Goal: Information Seeking & Learning: Learn about a topic

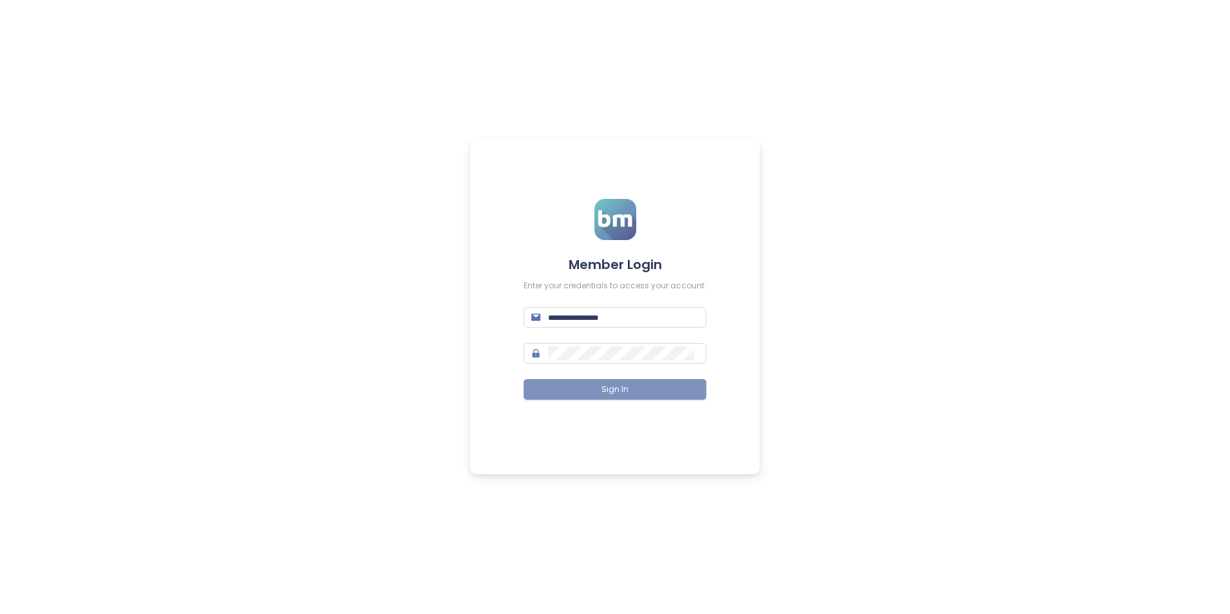
type input "**********"
click at [605, 389] on span "Sign In" at bounding box center [615, 389] width 27 height 12
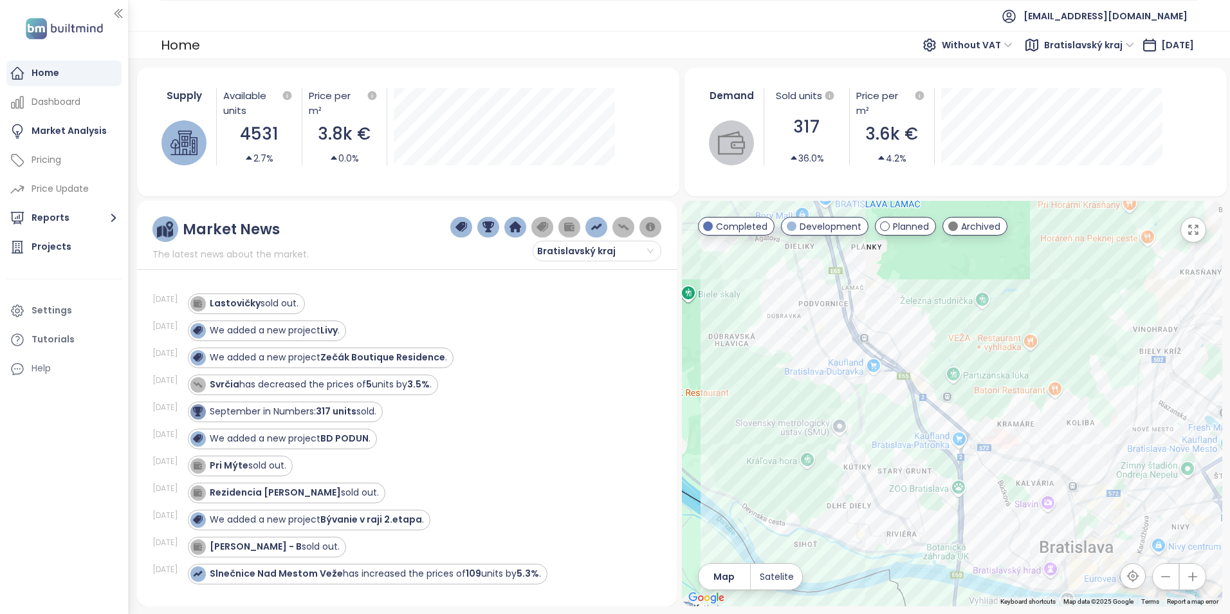
drag, startPoint x: 948, startPoint y: 532, endPoint x: 883, endPoint y: 293, distance: 247.6
click at [883, 293] on div at bounding box center [952, 403] width 540 height 405
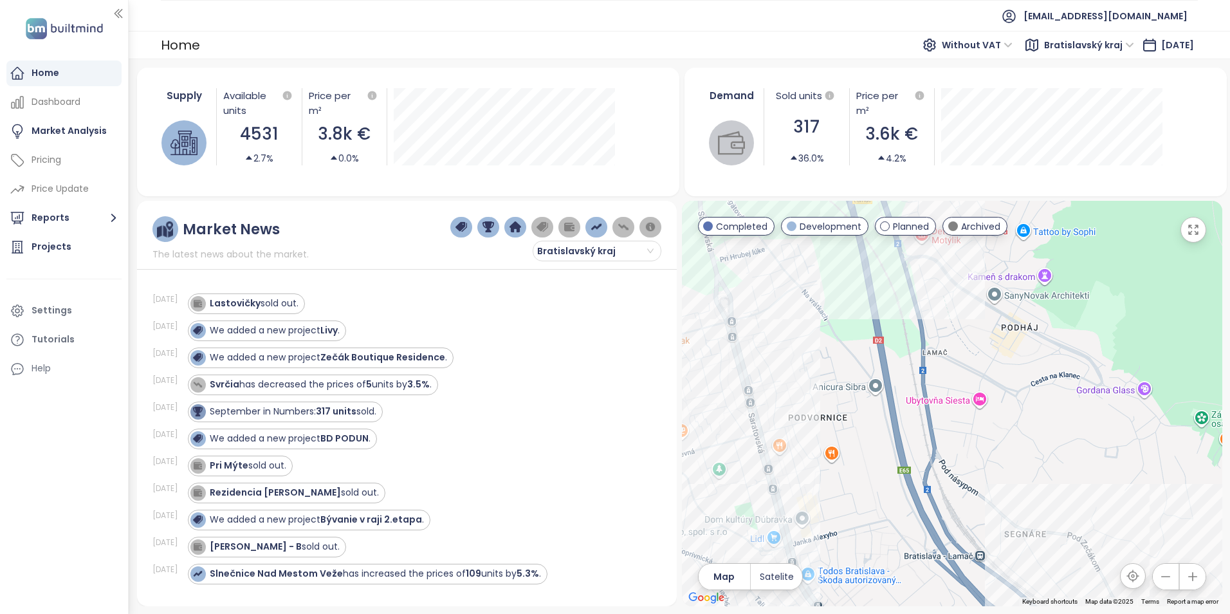
drag, startPoint x: 856, startPoint y: 300, endPoint x: 1036, endPoint y: 538, distance: 298.5
click at [1036, 538] on div at bounding box center [952, 403] width 540 height 405
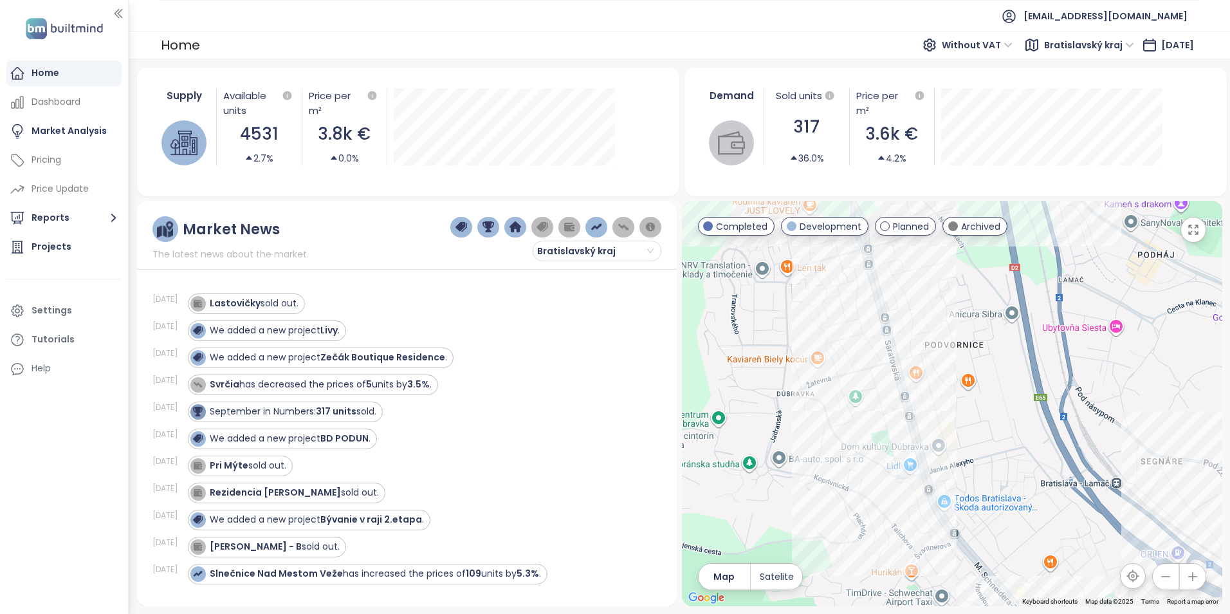
drag, startPoint x: 853, startPoint y: 434, endPoint x: 966, endPoint y: 370, distance: 129.9
click at [966, 370] on div at bounding box center [952, 403] width 540 height 405
click at [908, 437] on div "Na lúke" at bounding box center [952, 403] width 540 height 405
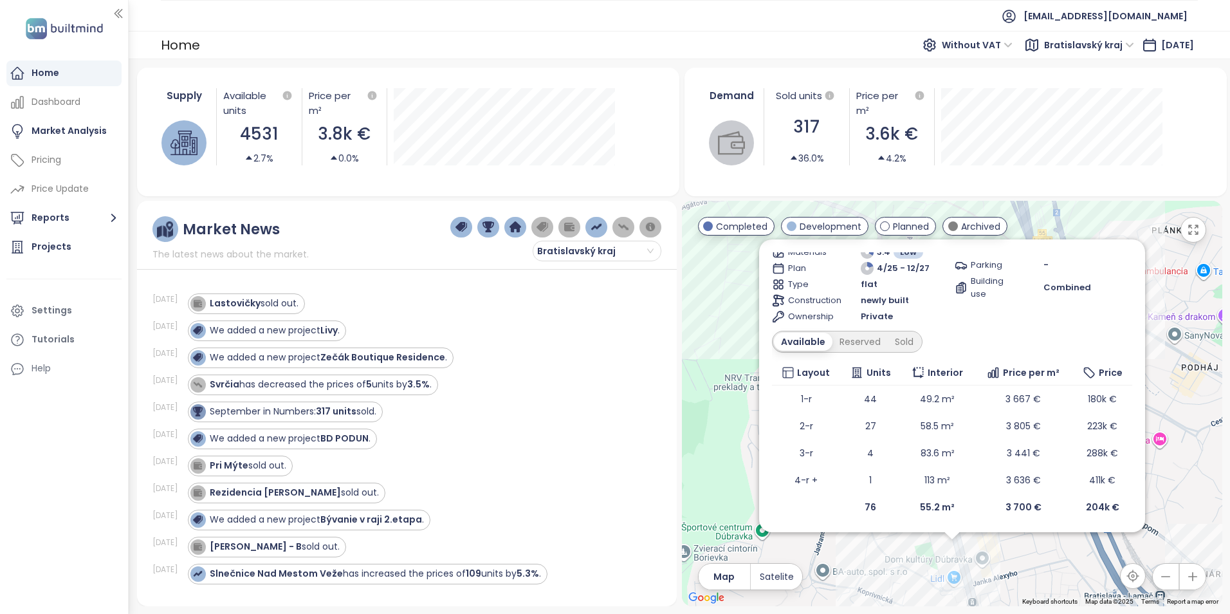
scroll to position [97, 0]
click at [908, 338] on div "Sold" at bounding box center [904, 340] width 33 height 18
click at [807, 338] on div "Available" at bounding box center [801, 340] width 54 height 18
click at [908, 338] on div "Sold" at bounding box center [904, 340] width 33 height 18
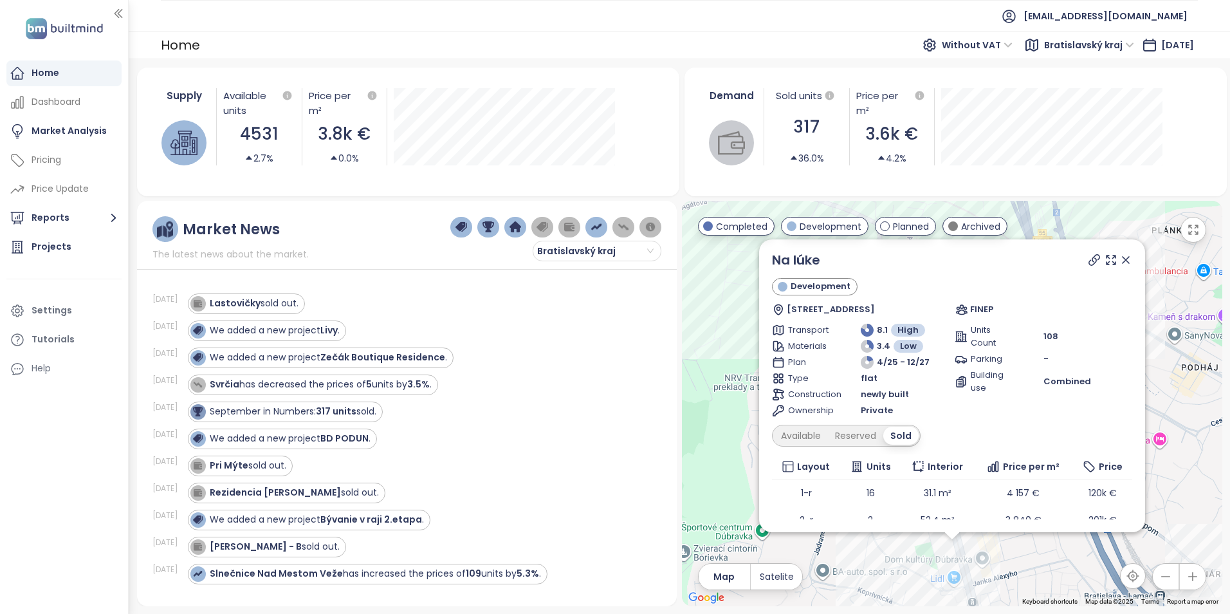
scroll to position [0, 0]
click at [1120, 258] on icon at bounding box center [1126, 261] width 13 height 13
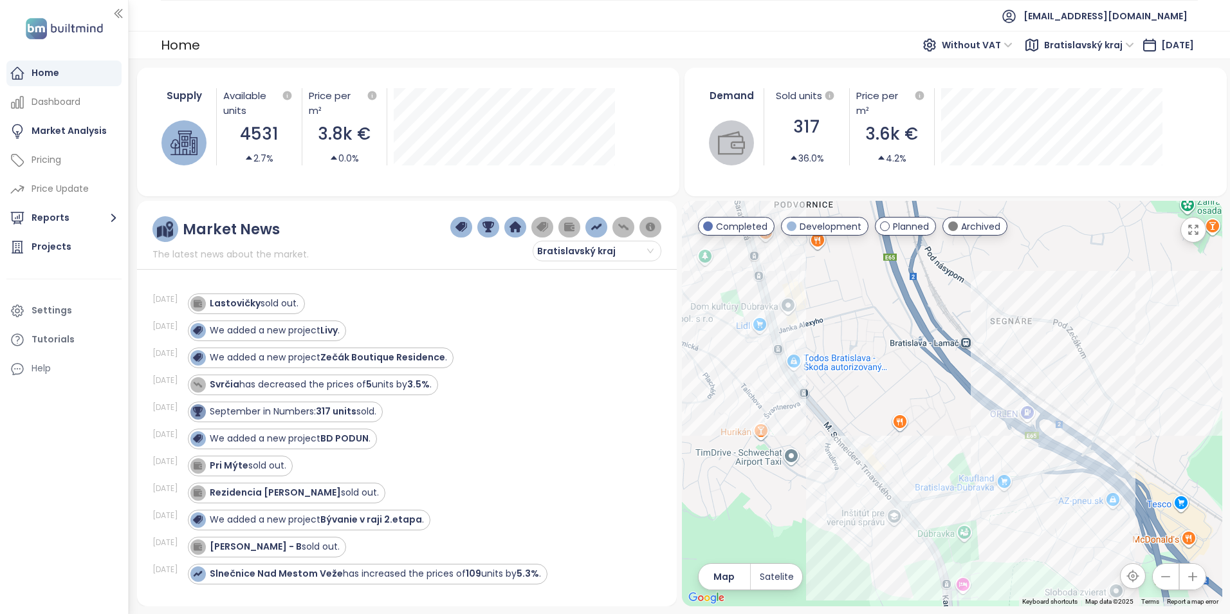
drag, startPoint x: 1055, startPoint y: 514, endPoint x: 861, endPoint y: 256, distance: 323.0
click at [861, 256] on div at bounding box center [952, 403] width 540 height 405
click at [1022, 522] on div "[GEOGRAPHIC_DATA]" at bounding box center [952, 403] width 540 height 405
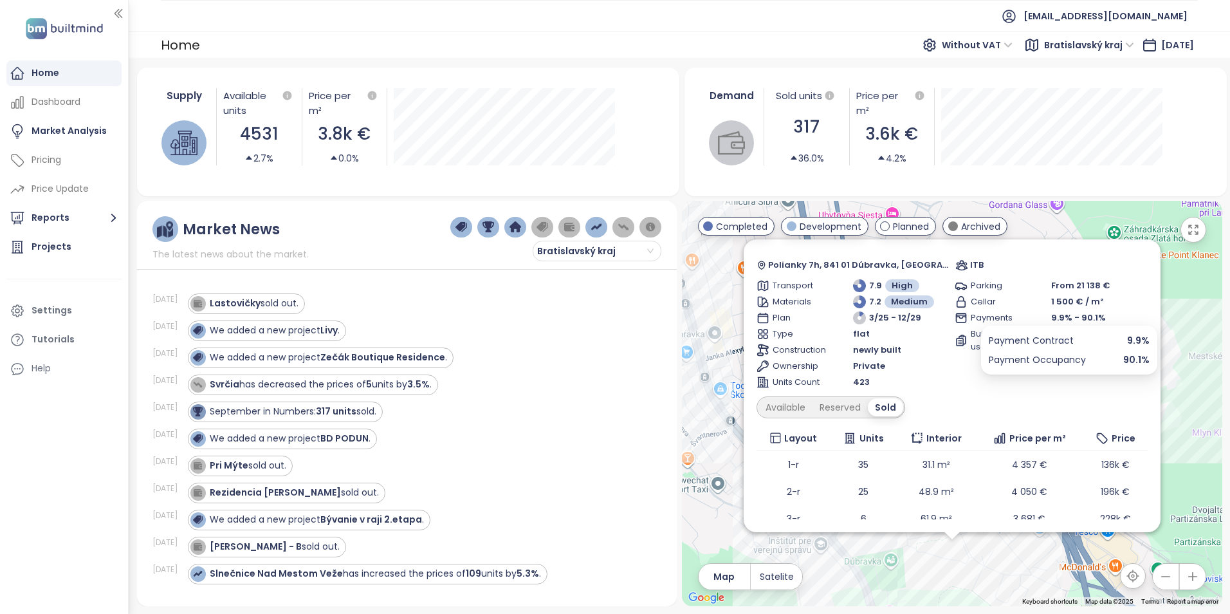
scroll to position [151, 0]
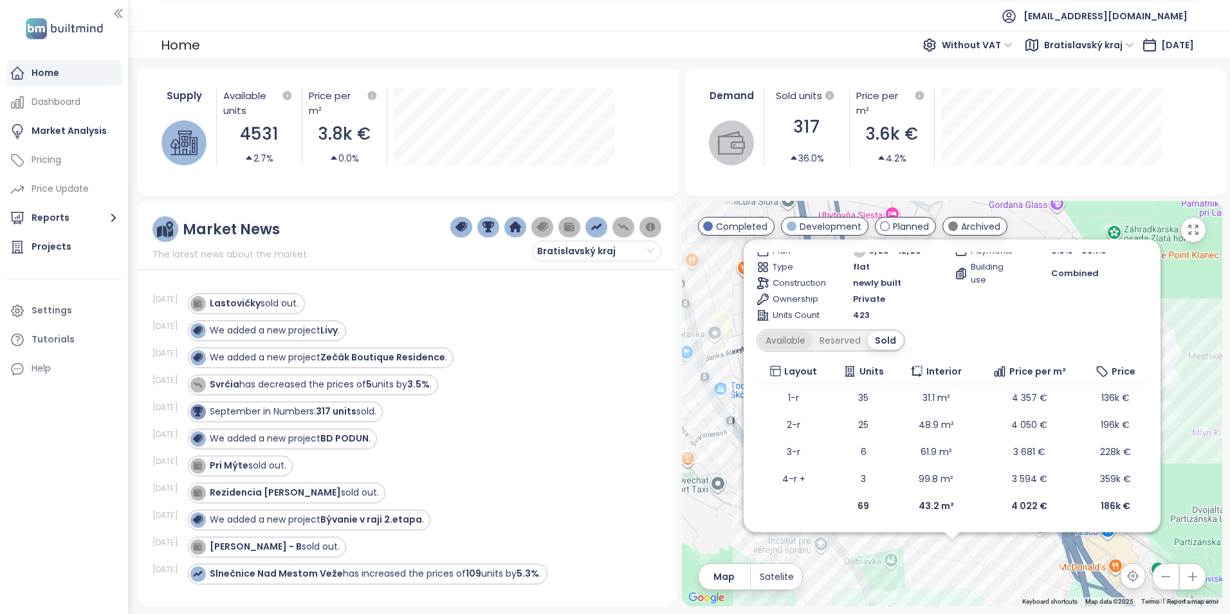
click at [788, 335] on div "Available" at bounding box center [786, 340] width 54 height 18
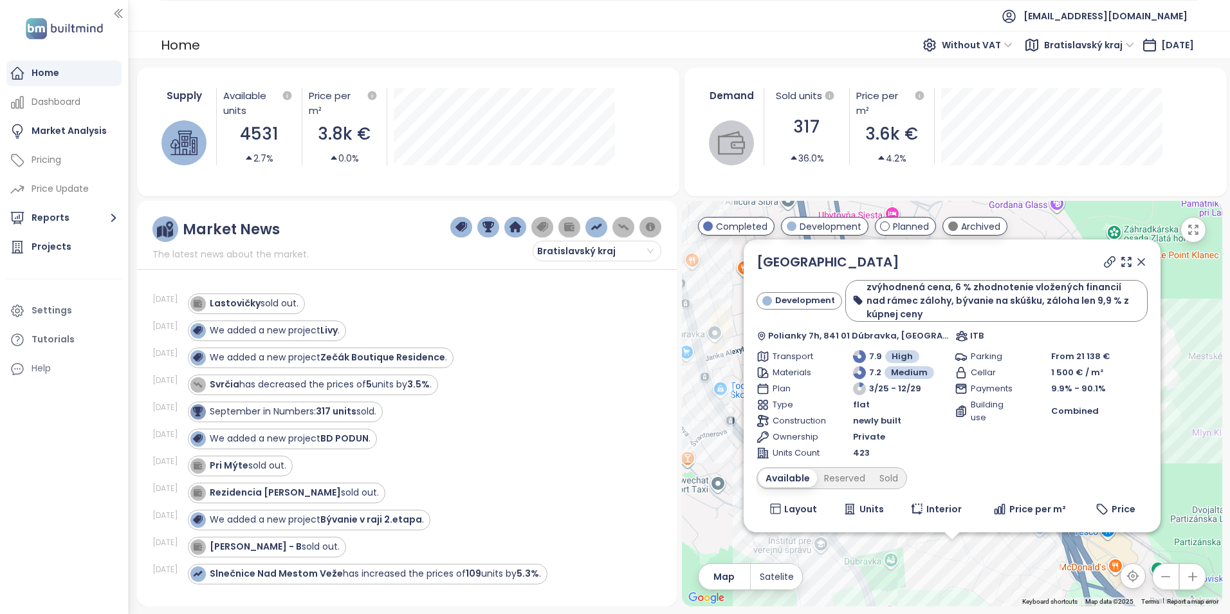
click at [1135, 261] on icon at bounding box center [1141, 261] width 13 height 13
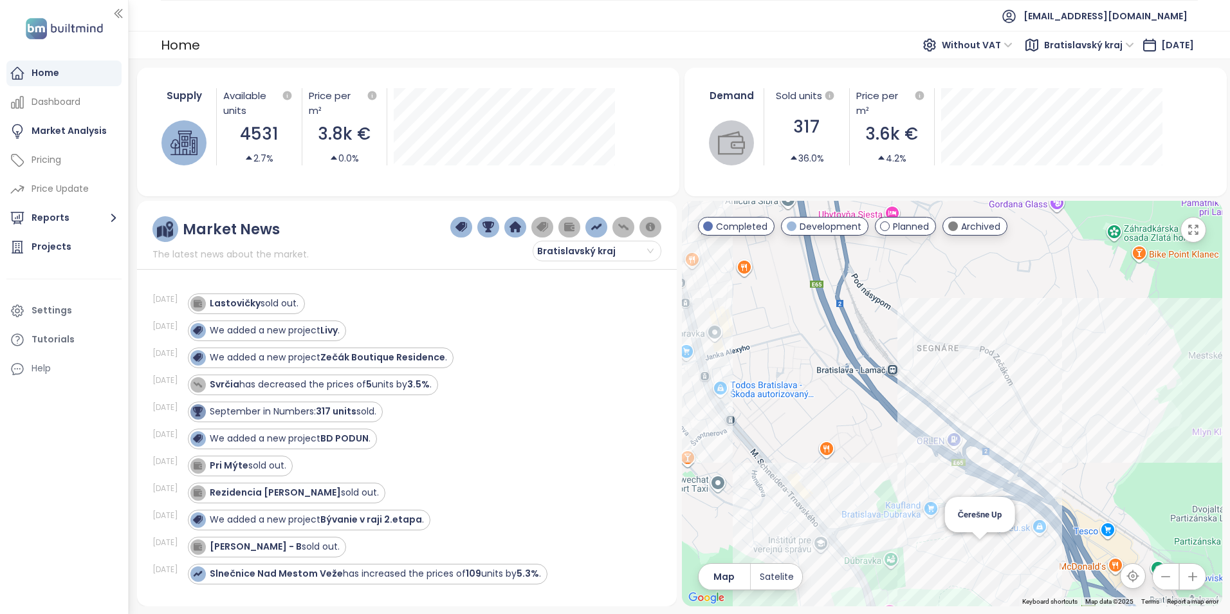
click at [981, 551] on div "Čerešne Up" at bounding box center [952, 403] width 540 height 405
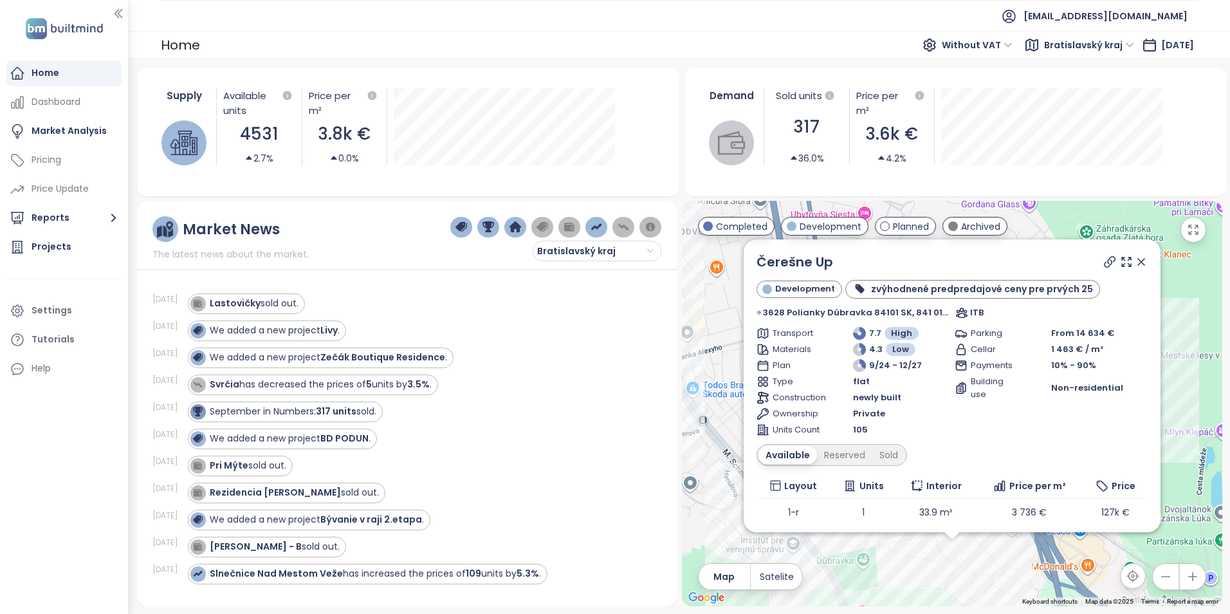
scroll to position [100, 0]
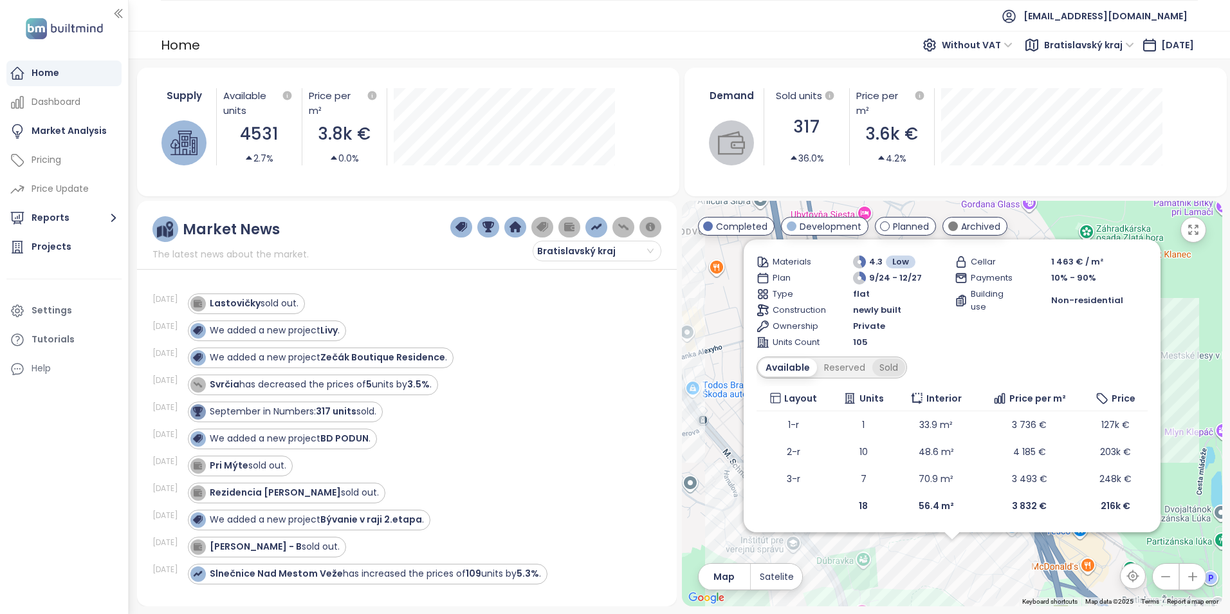
click at [904, 368] on div "Sold" at bounding box center [888, 367] width 33 height 18
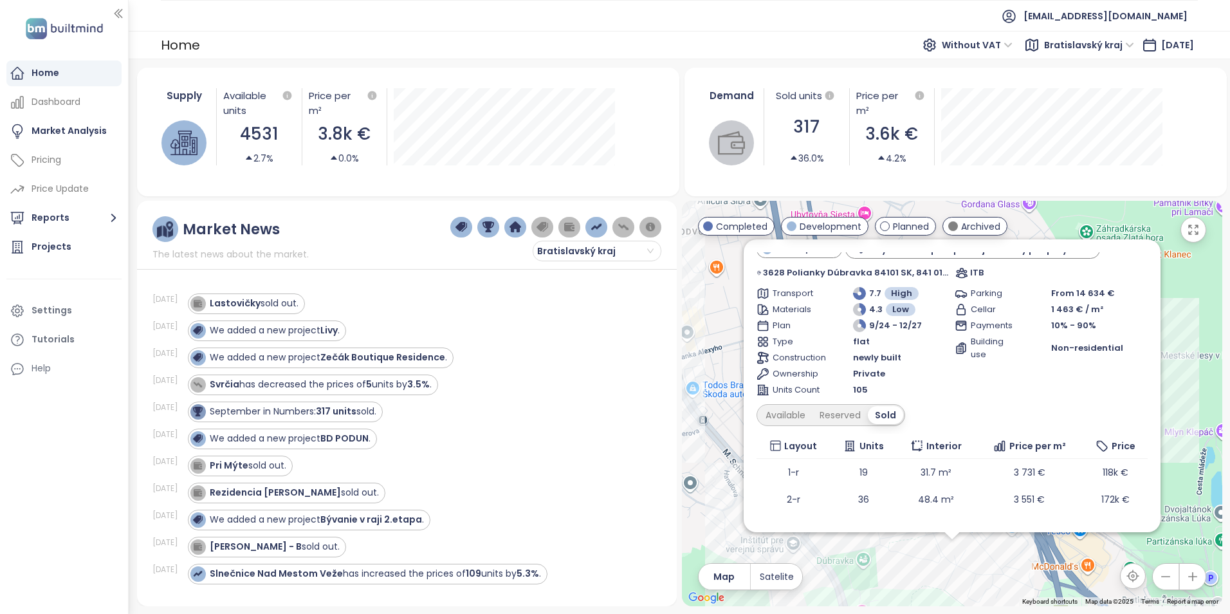
scroll to position [0, 0]
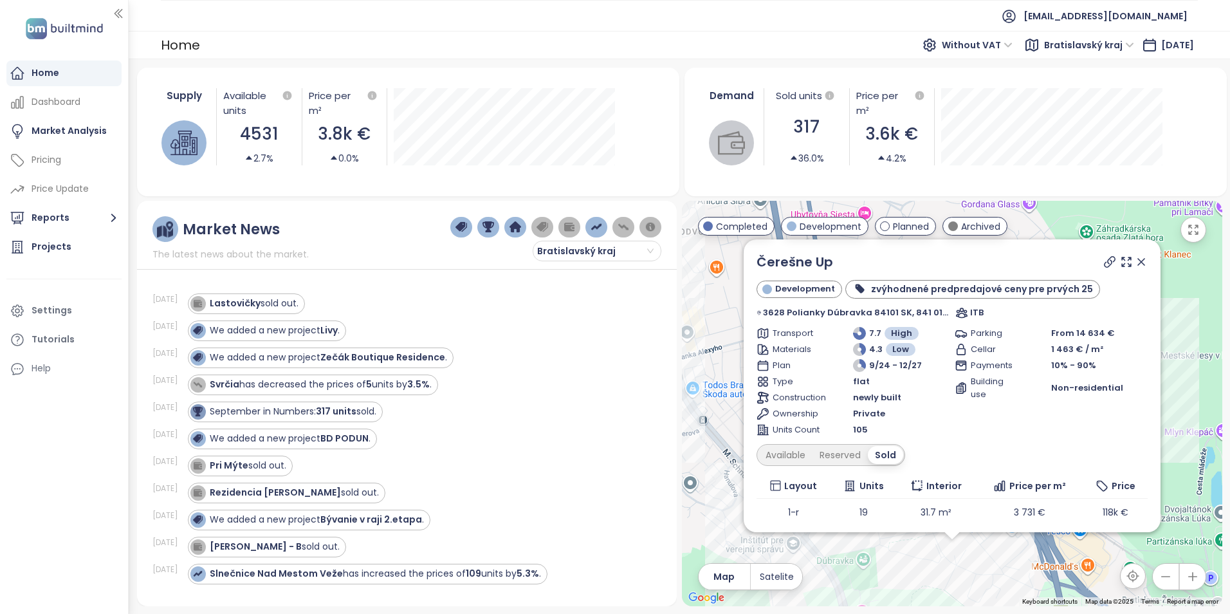
click at [1135, 256] on icon at bounding box center [1141, 261] width 13 height 13
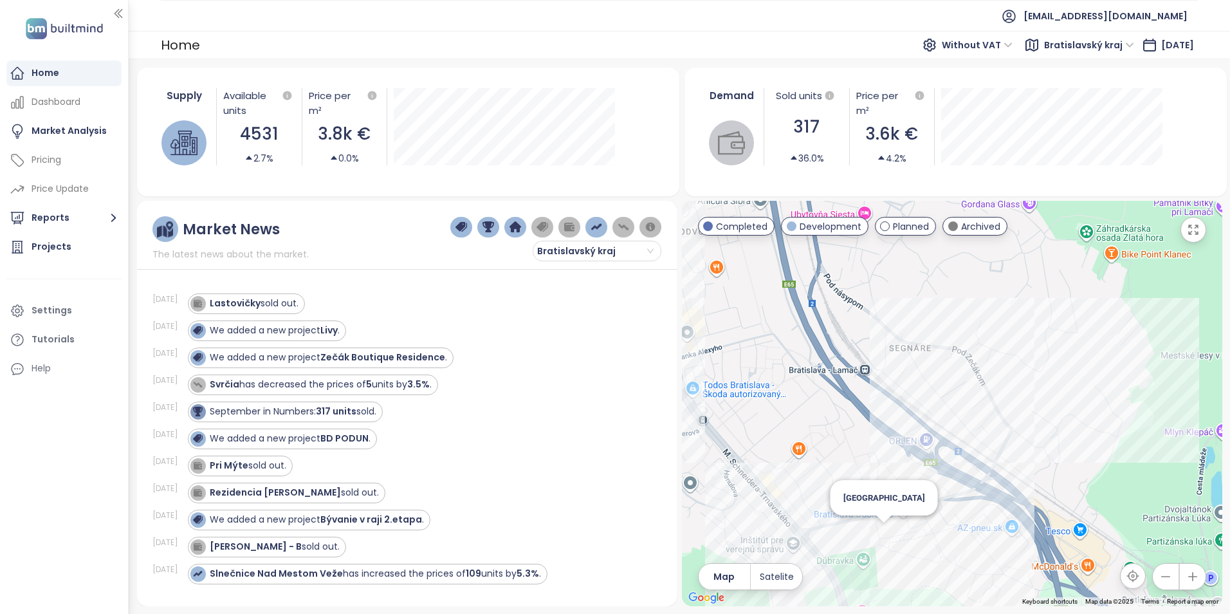
click at [884, 532] on div "[GEOGRAPHIC_DATA]" at bounding box center [952, 403] width 540 height 405
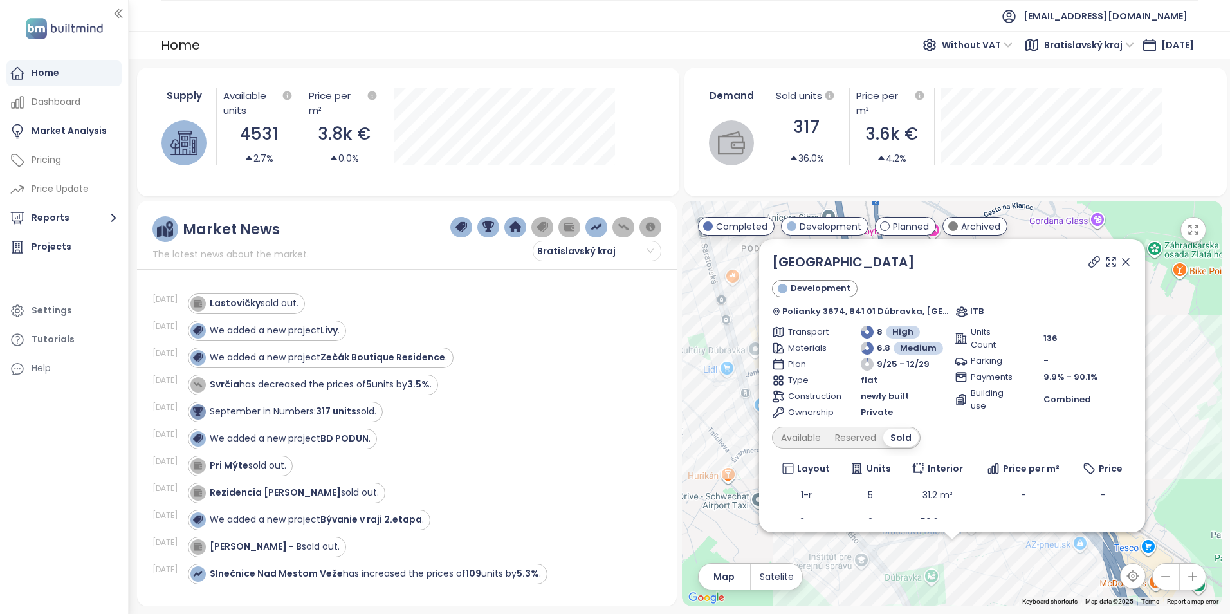
scroll to position [70, 0]
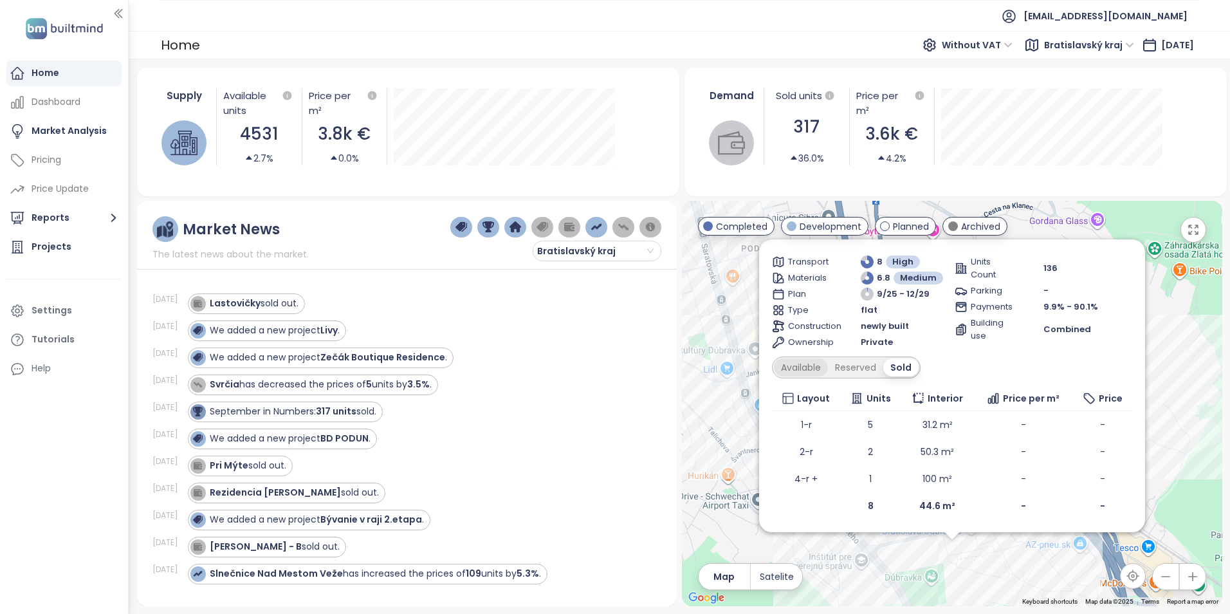
click at [822, 367] on div "Available" at bounding box center [801, 367] width 54 height 18
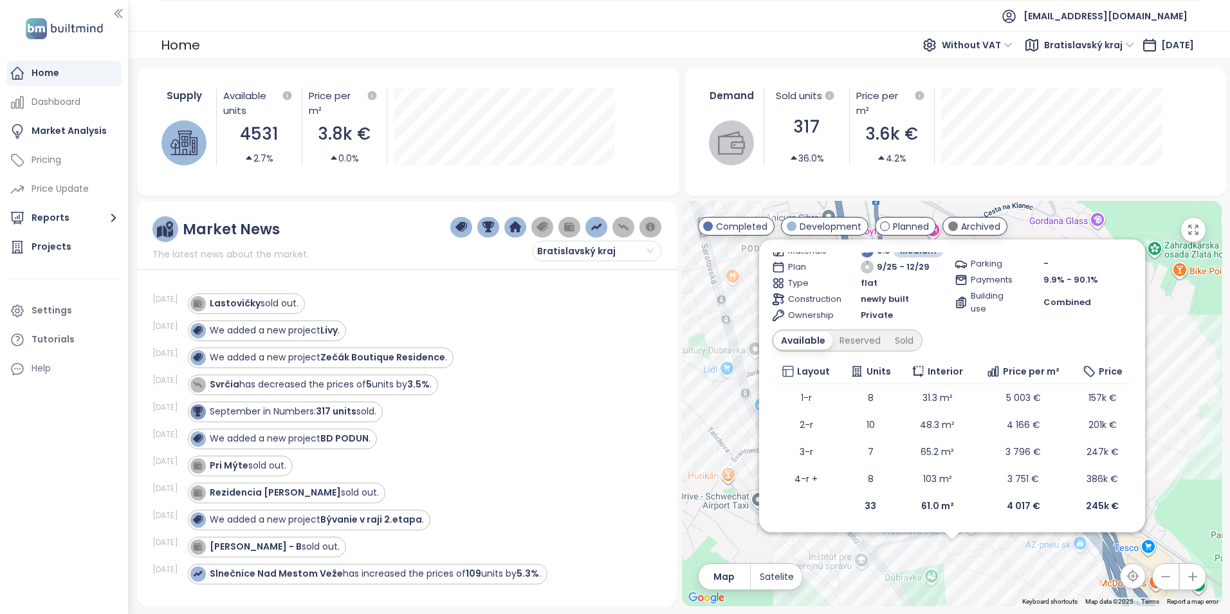
scroll to position [0, 0]
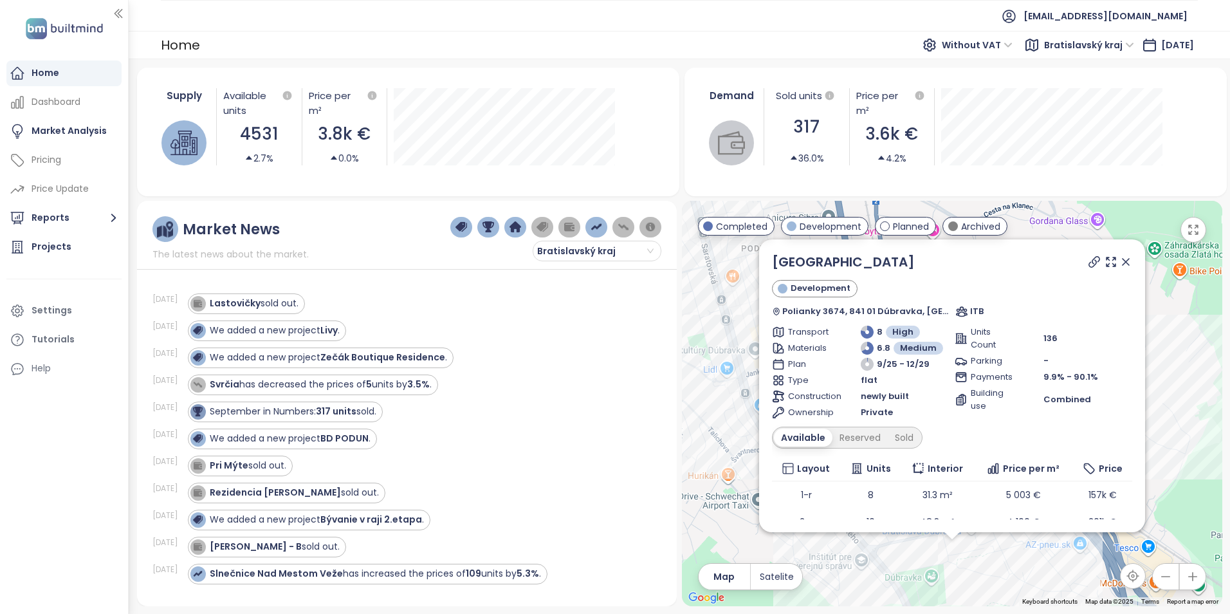
click at [1123, 259] on icon at bounding box center [1126, 262] width 6 height 6
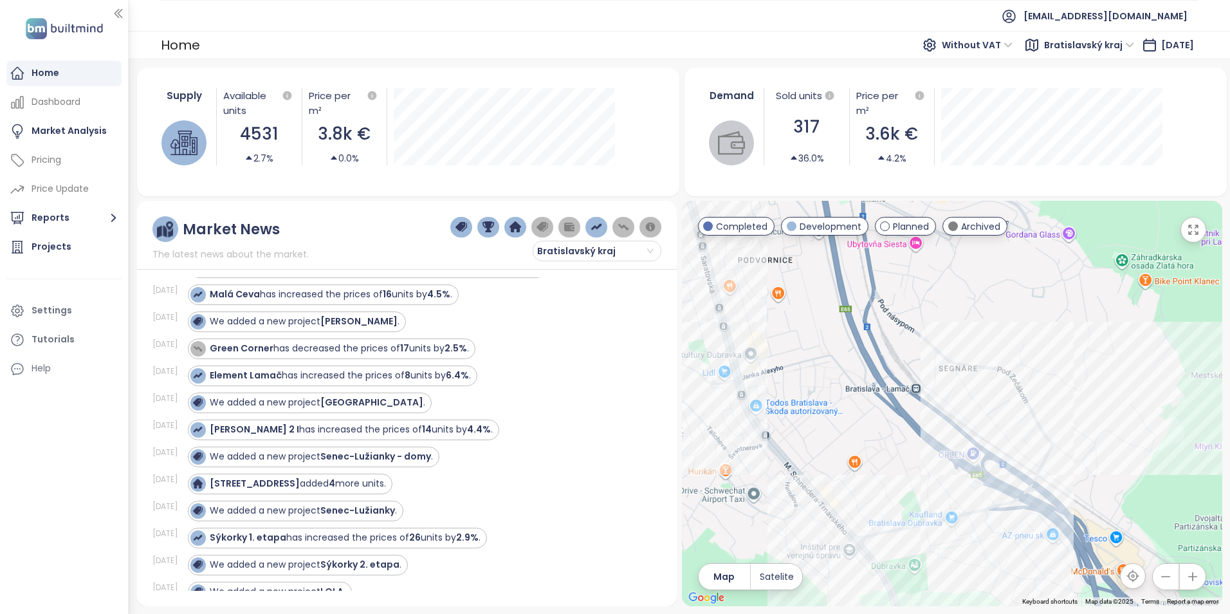
scroll to position [322, 0]
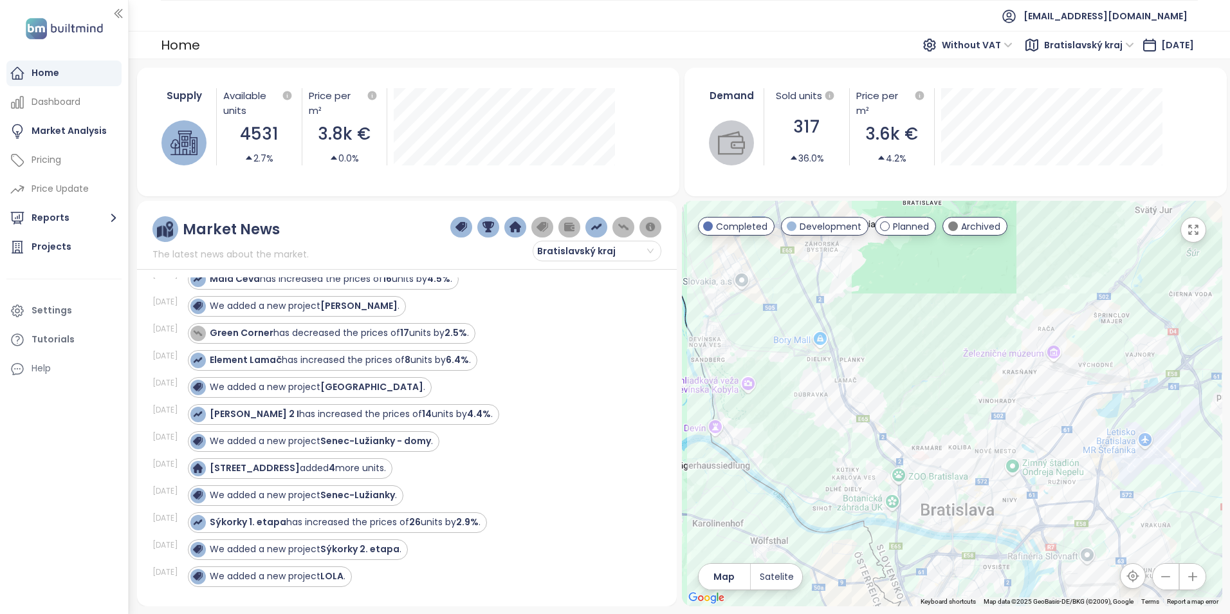
drag, startPoint x: 965, startPoint y: 474, endPoint x: 822, endPoint y: 311, distance: 216.5
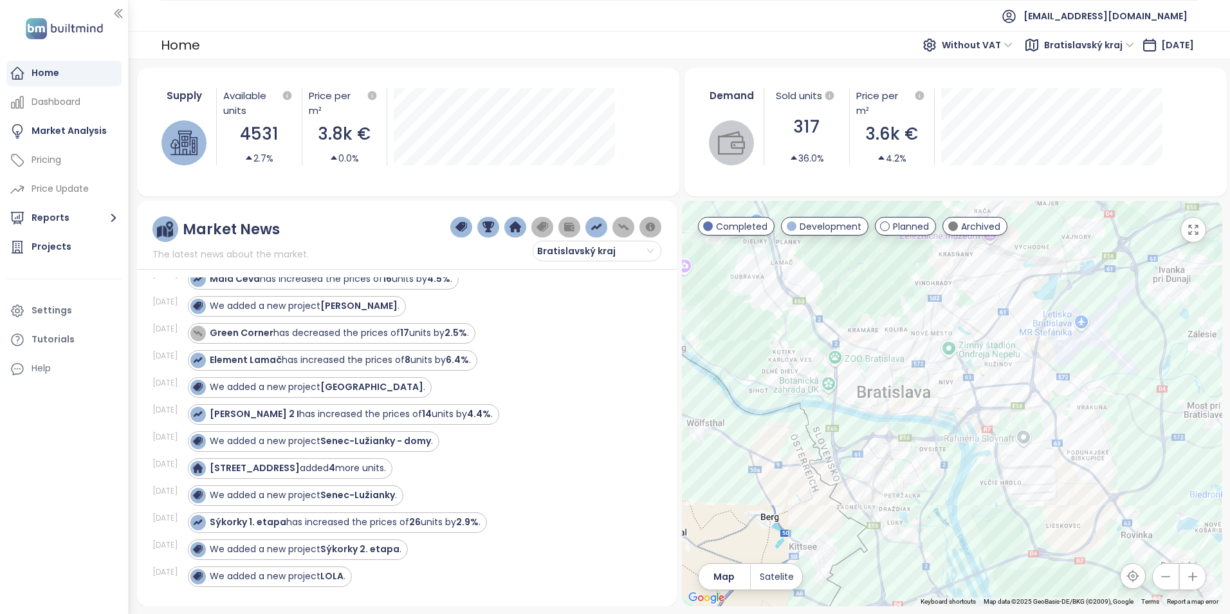
drag, startPoint x: 822, startPoint y: 311, endPoint x: 869, endPoint y: 248, distance: 79.5
click at [869, 248] on div at bounding box center [952, 403] width 540 height 405
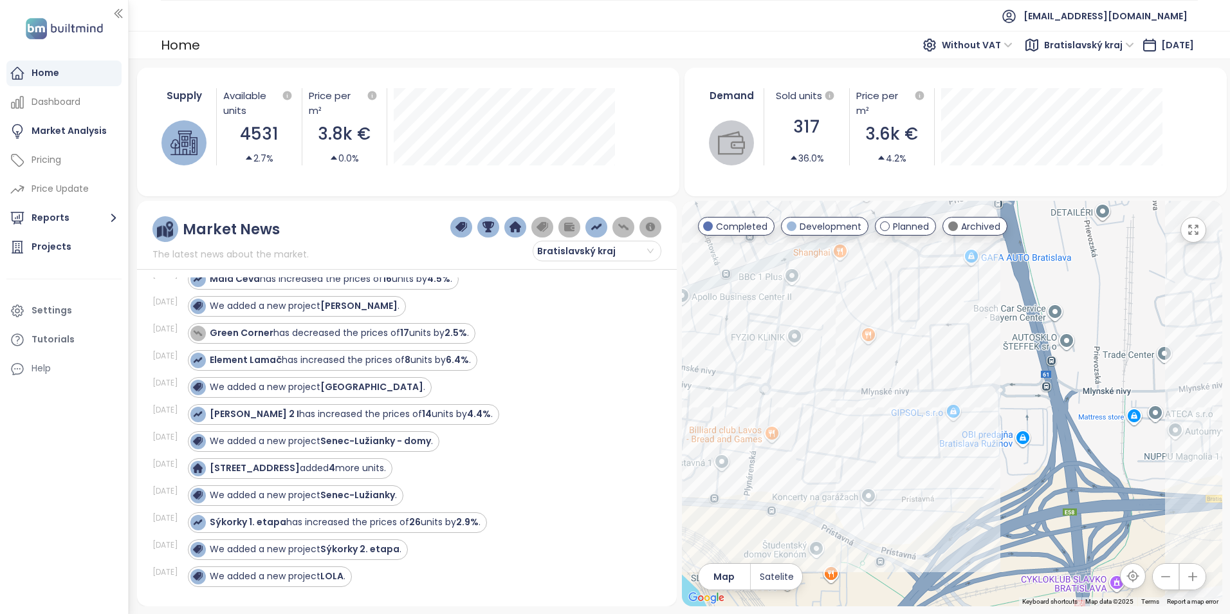
click at [918, 382] on div at bounding box center [952, 403] width 540 height 405
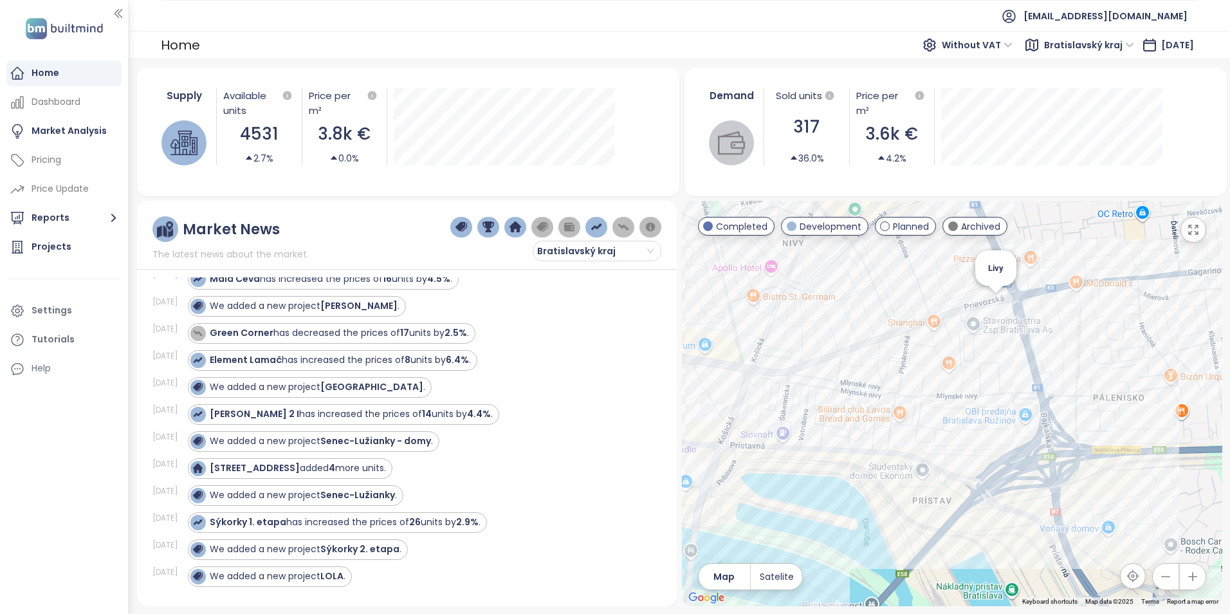
click at [997, 303] on div "Livy" at bounding box center [952, 403] width 540 height 405
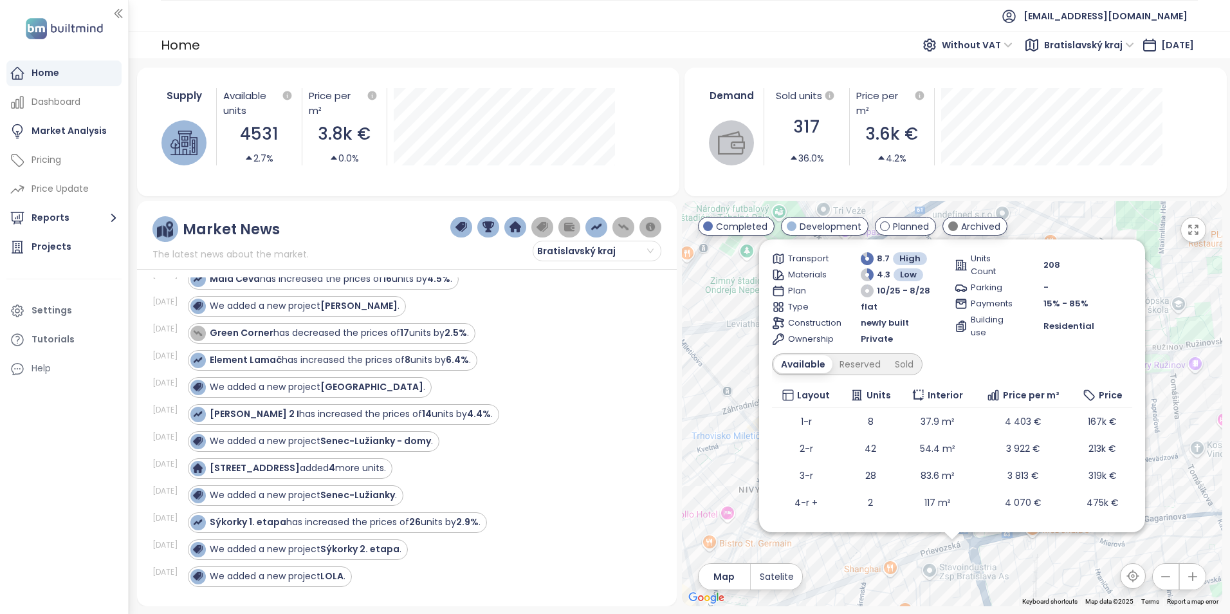
scroll to position [97, 0]
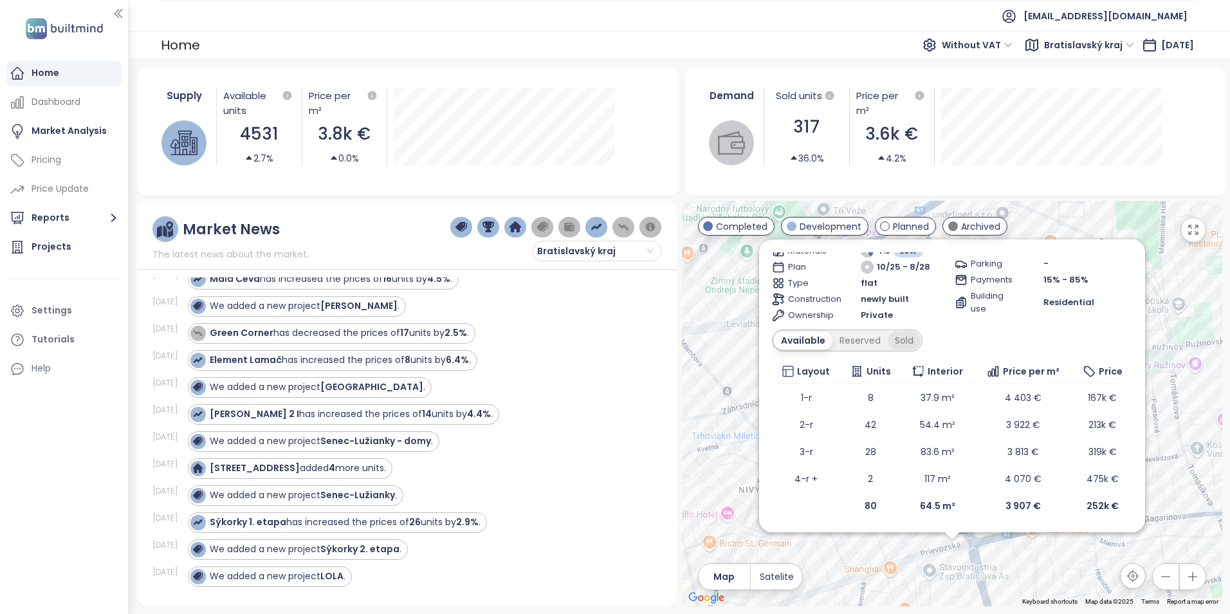
click at [898, 337] on div "Sold" at bounding box center [904, 340] width 33 height 18
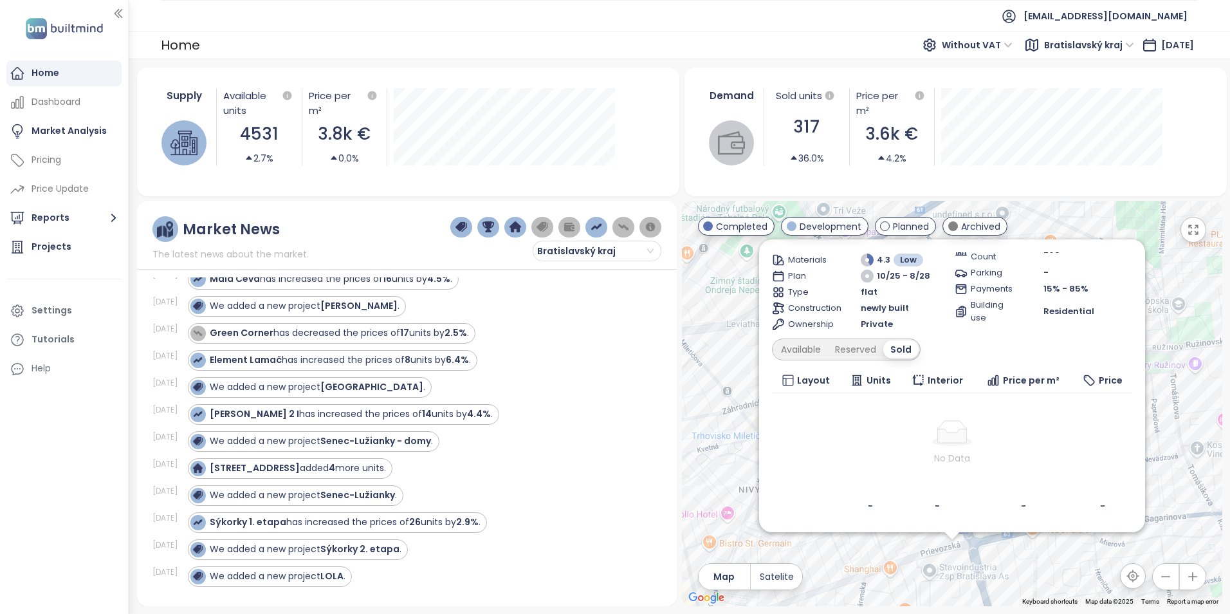
scroll to position [88, 0]
click at [797, 355] on div "Available" at bounding box center [801, 349] width 54 height 18
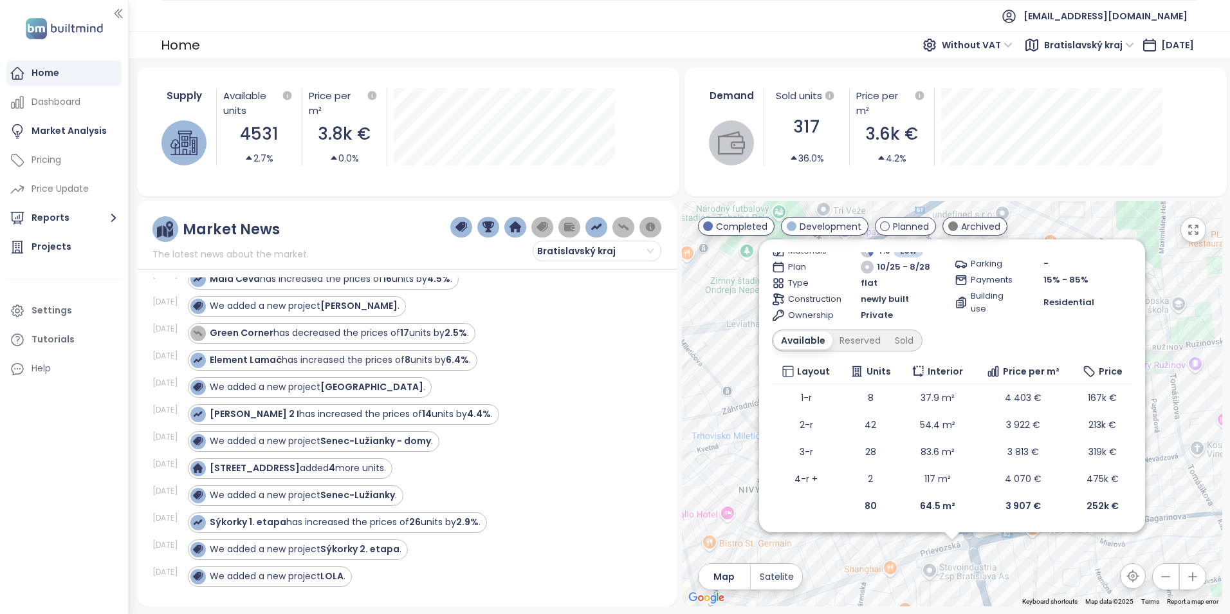
scroll to position [0, 0]
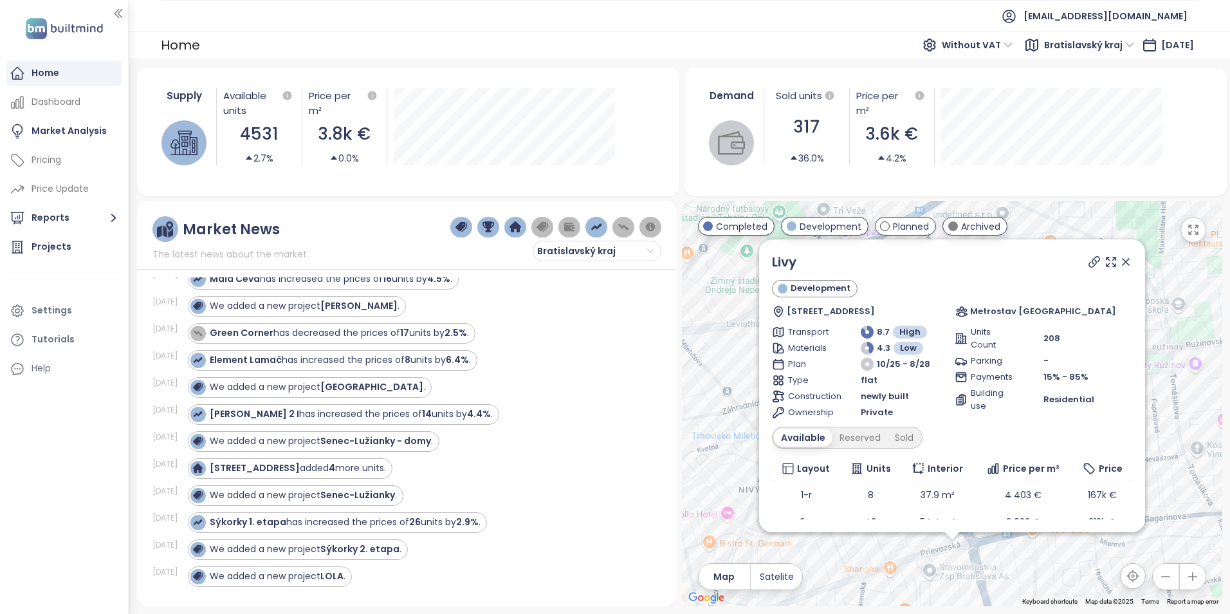
click at [1120, 260] on icon at bounding box center [1126, 261] width 13 height 13
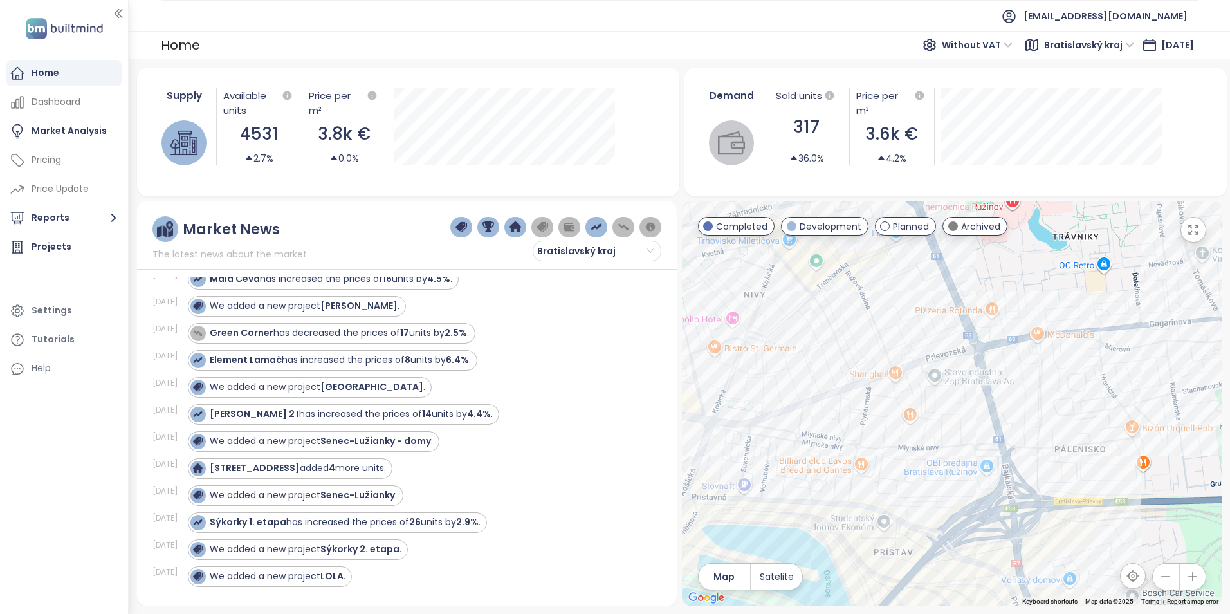
drag, startPoint x: 1006, startPoint y: 546, endPoint x: 1013, endPoint y: 347, distance: 199.6
click at [1013, 347] on div at bounding box center [952, 403] width 540 height 405
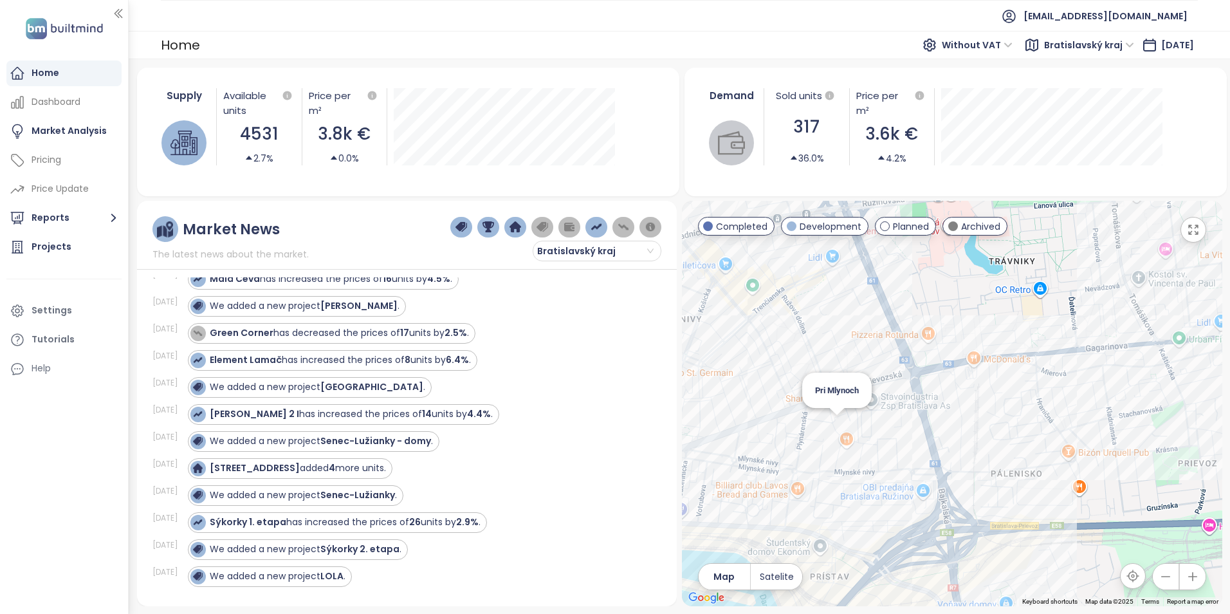
click at [838, 430] on div "Pri Mlynoch" at bounding box center [952, 403] width 540 height 405
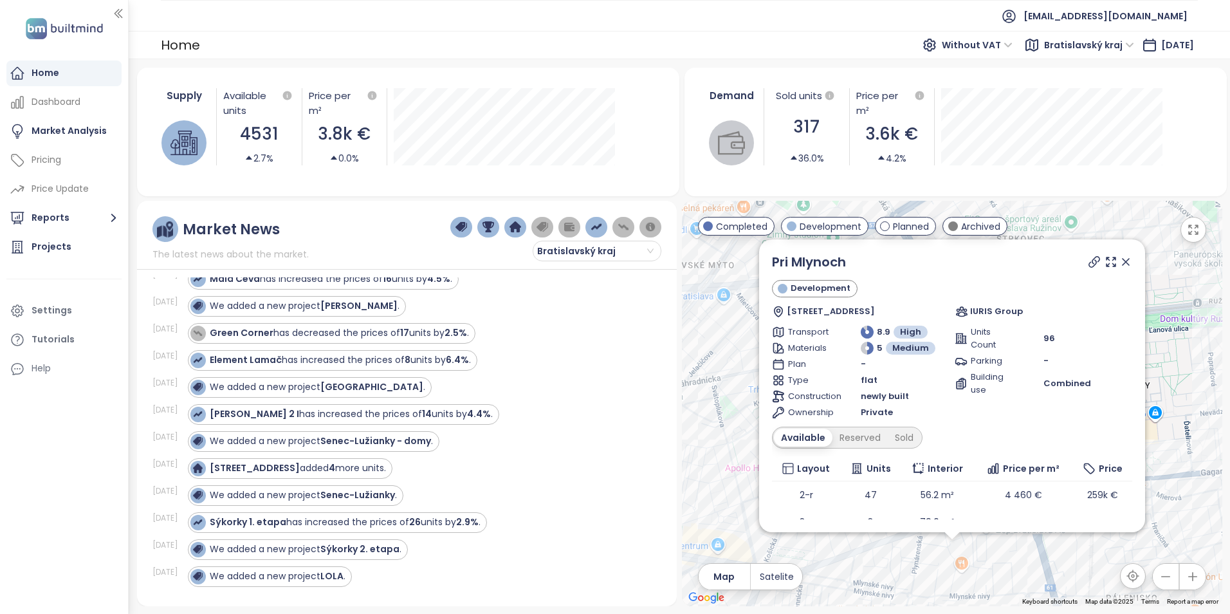
scroll to position [70, 0]
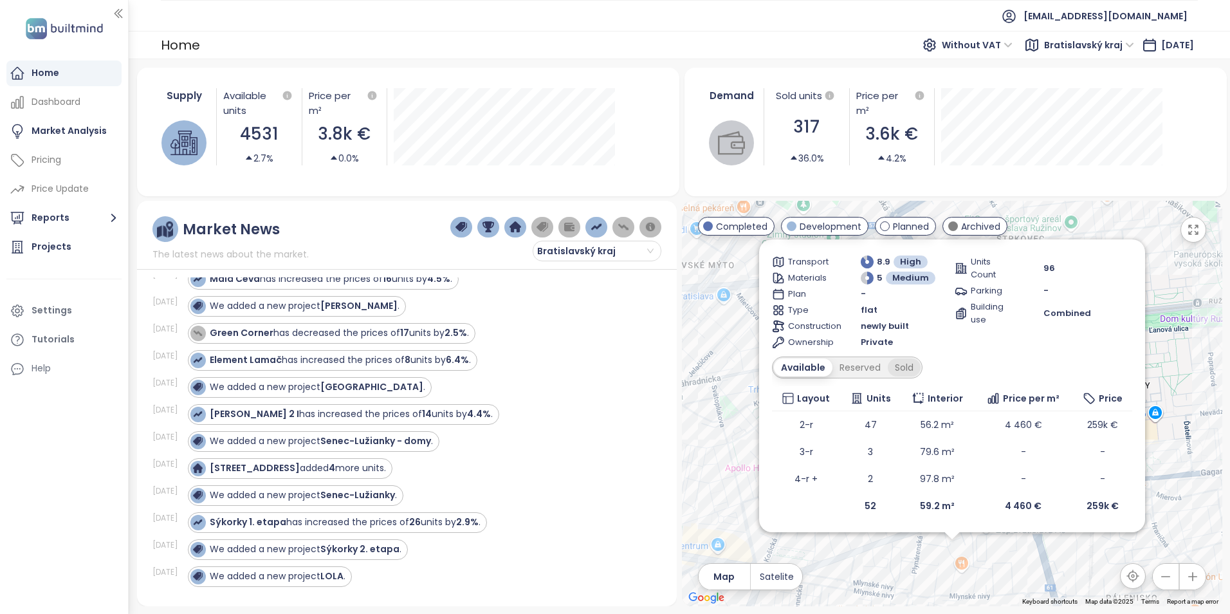
click at [914, 369] on div "Sold" at bounding box center [904, 367] width 33 height 18
click at [811, 370] on div "Available" at bounding box center [801, 367] width 54 height 18
click at [864, 376] on div "Reserved" at bounding box center [860, 367] width 55 height 18
click at [896, 364] on div "Sold" at bounding box center [902, 367] width 33 height 18
drag, startPoint x: 896, startPoint y: 364, endPoint x: 903, endPoint y: 369, distance: 8.2
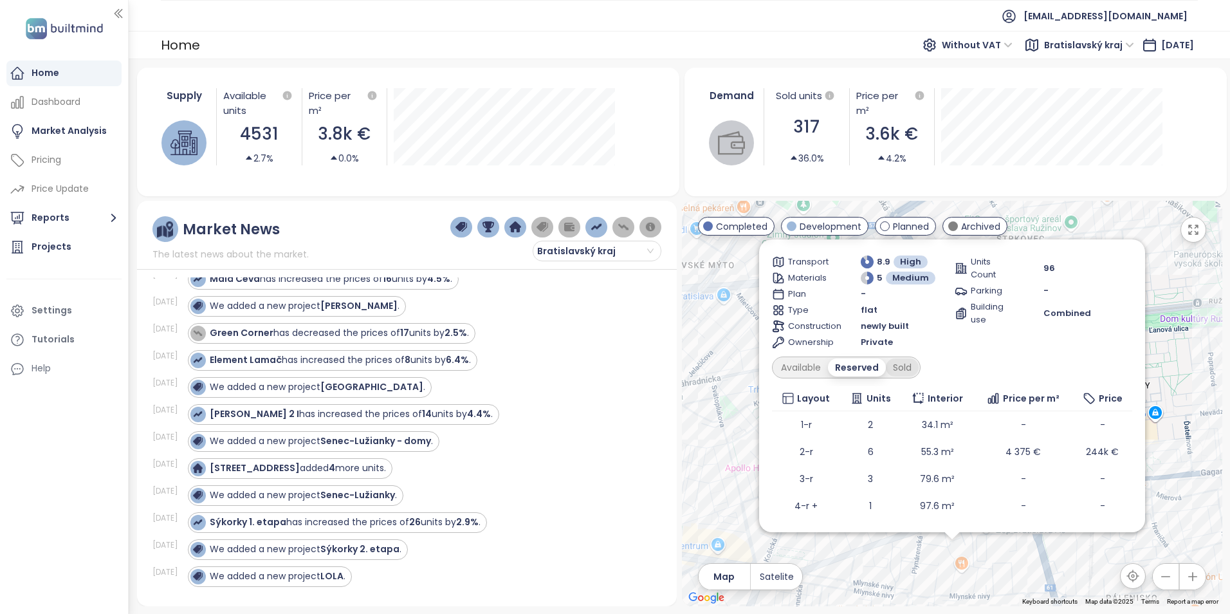
click at [903, 369] on div "Sold" at bounding box center [902, 367] width 33 height 18
click at [910, 364] on div "Sold" at bounding box center [900, 367] width 35 height 18
click at [808, 362] on div "Available" at bounding box center [801, 367] width 54 height 18
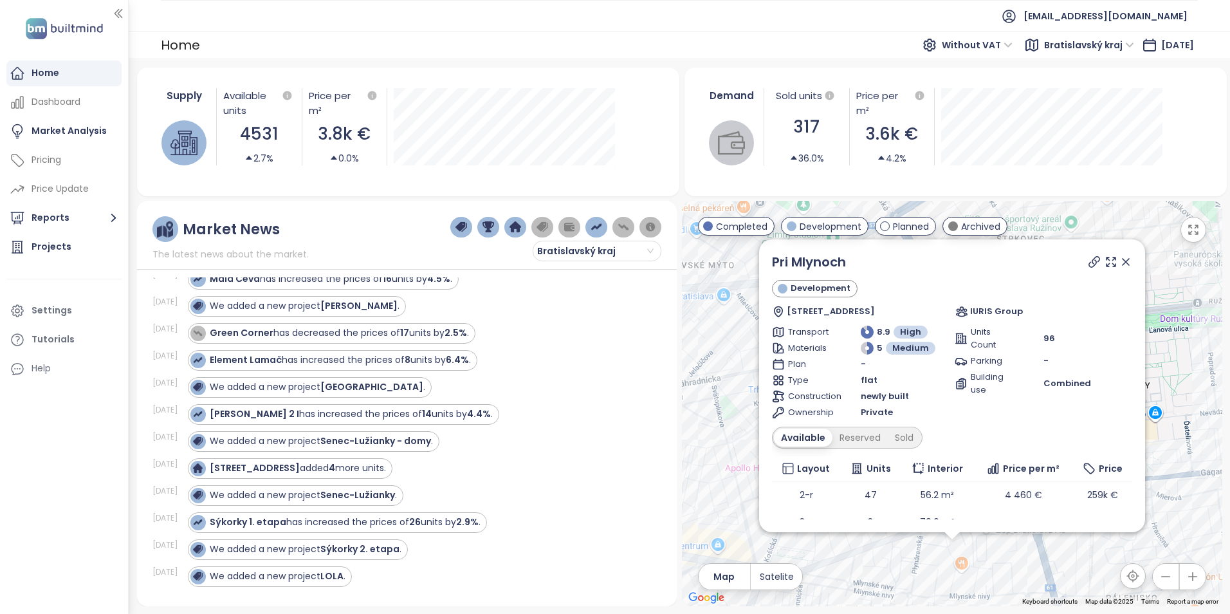
click at [1123, 260] on icon at bounding box center [1126, 262] width 6 height 6
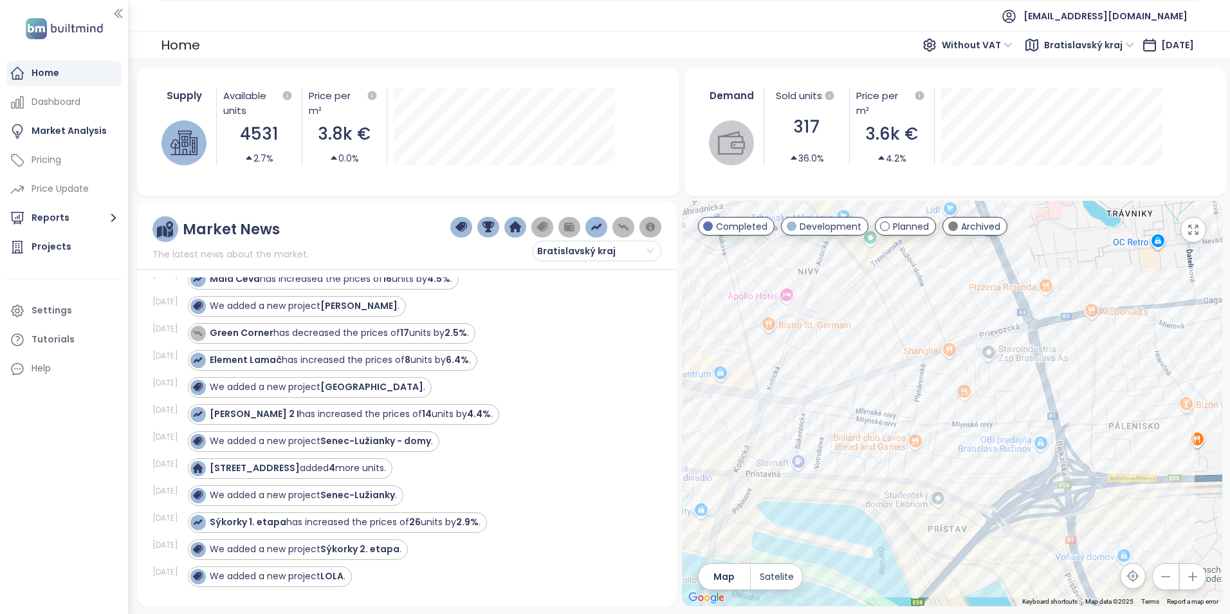
drag, startPoint x: 1053, startPoint y: 496, endPoint x: 1052, endPoint y: 349, distance: 146.7
click at [1052, 349] on div at bounding box center [952, 403] width 540 height 405
